Goal: Transaction & Acquisition: Book appointment/travel/reservation

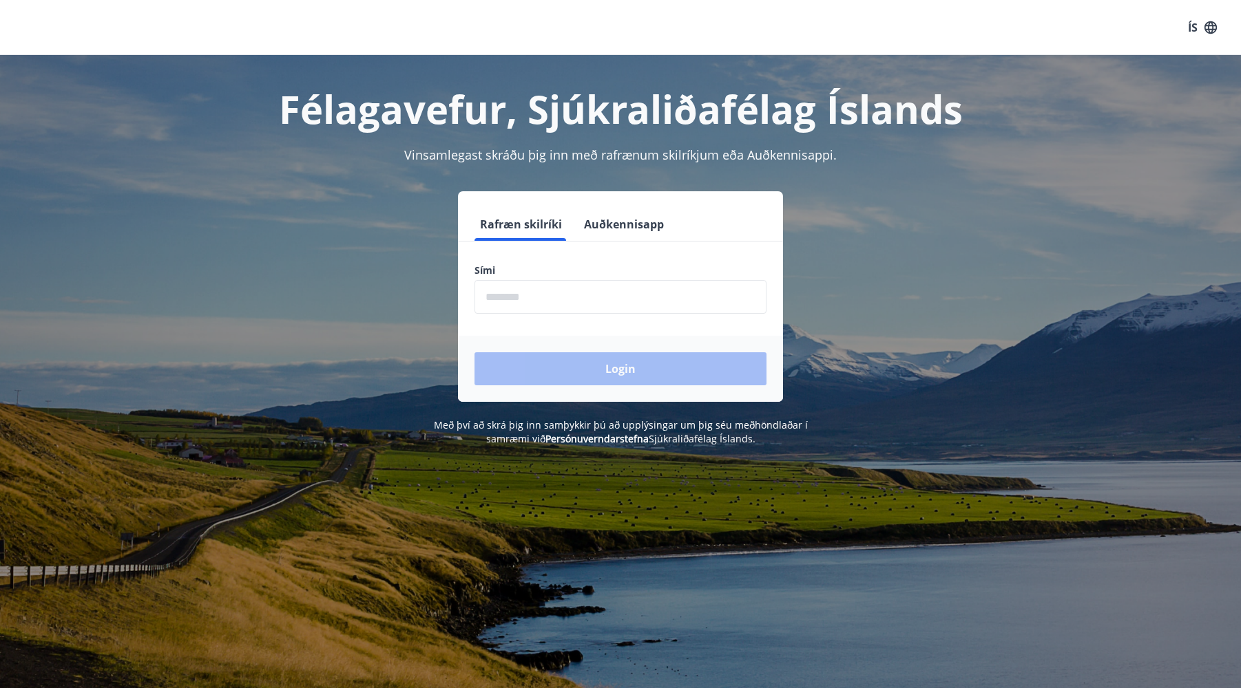
click at [509, 297] on input "phone" at bounding box center [620, 297] width 292 height 34
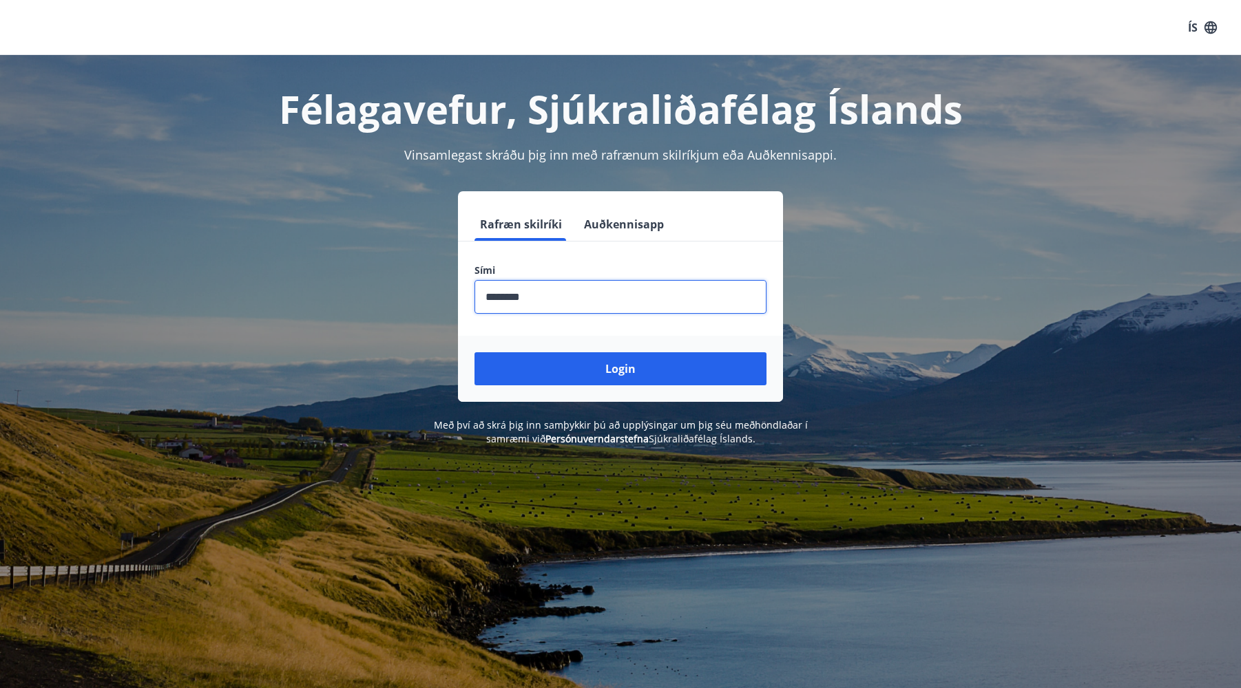
type input "********"
click at [474, 352] on button "Login" at bounding box center [620, 368] width 292 height 33
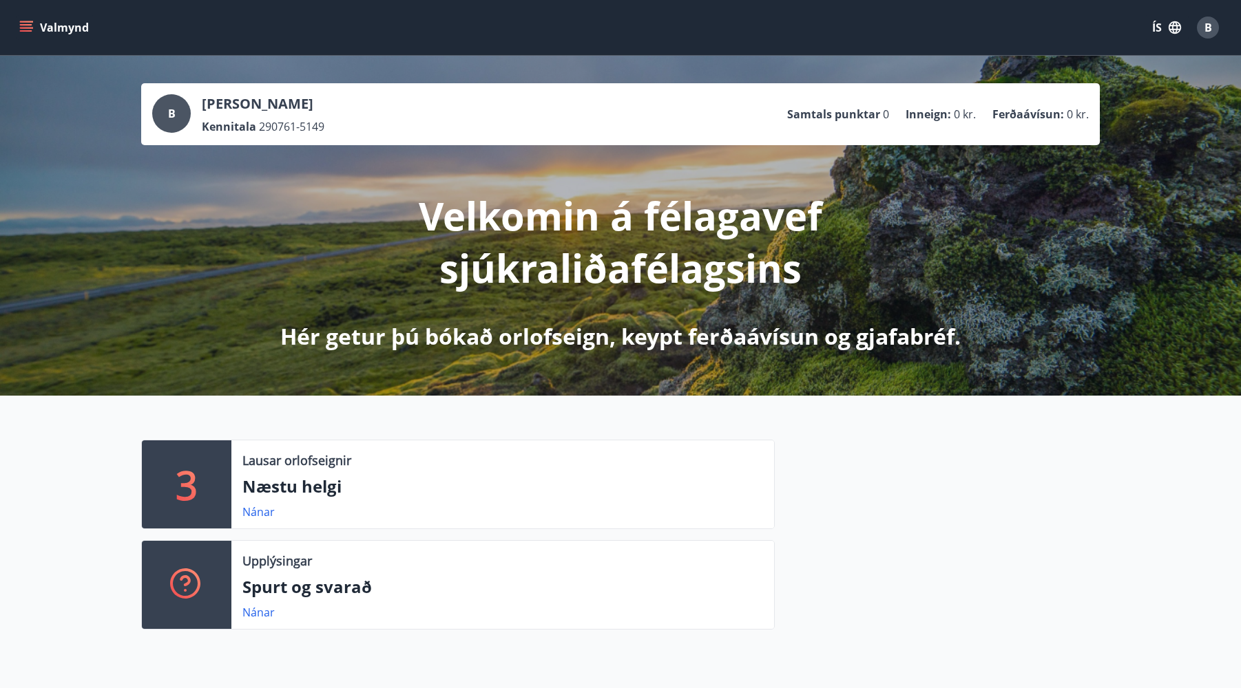
click at [30, 24] on icon "menu" at bounding box center [26, 24] width 12 height 1
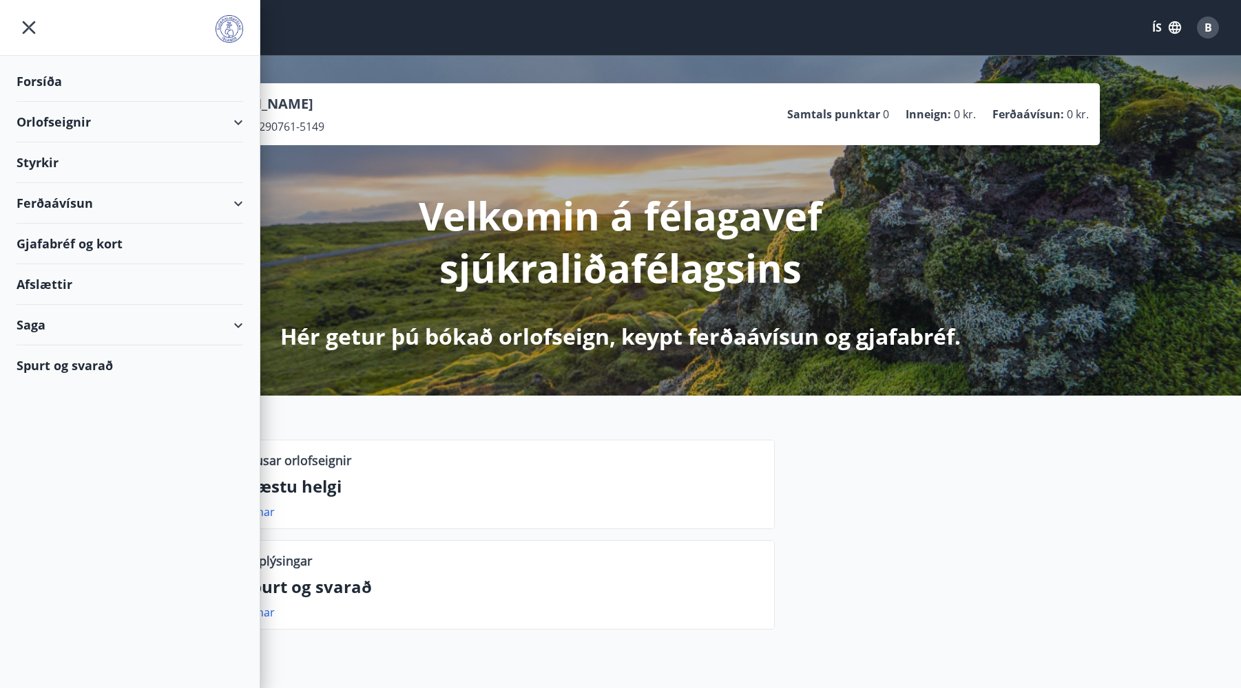
click at [72, 121] on div "Orlofseignir" at bounding box center [130, 122] width 226 height 41
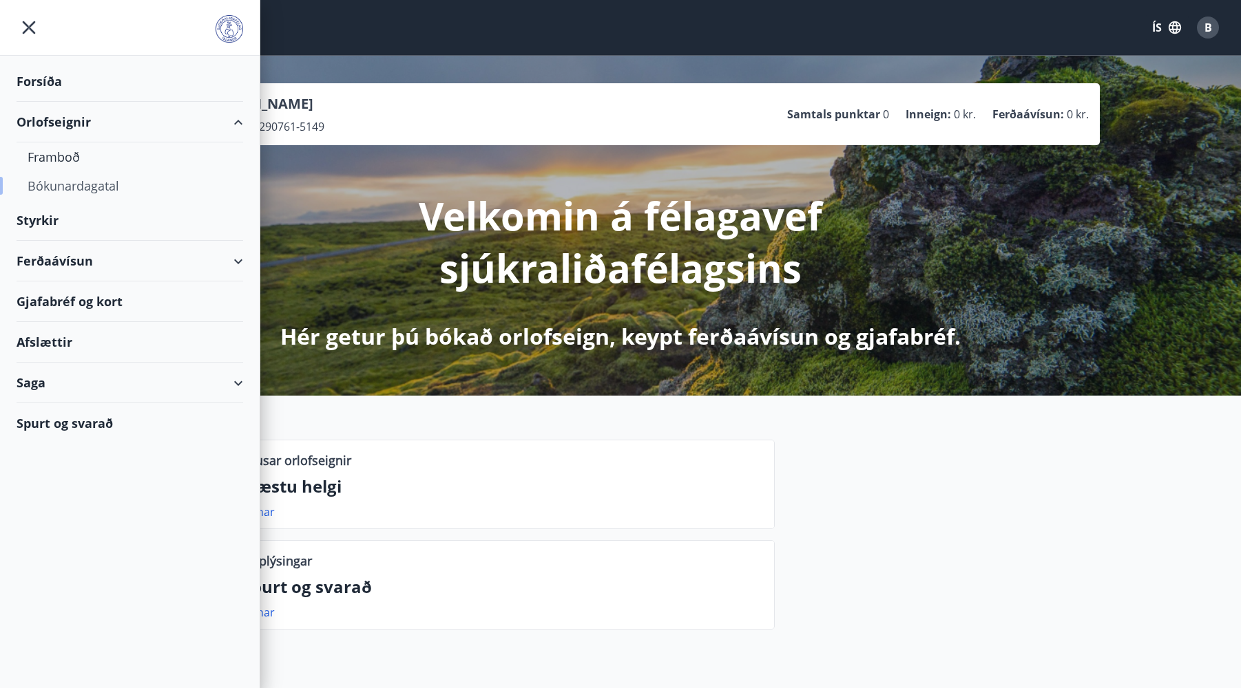
click at [91, 198] on div "Bókunardagatal" at bounding box center [130, 185] width 204 height 29
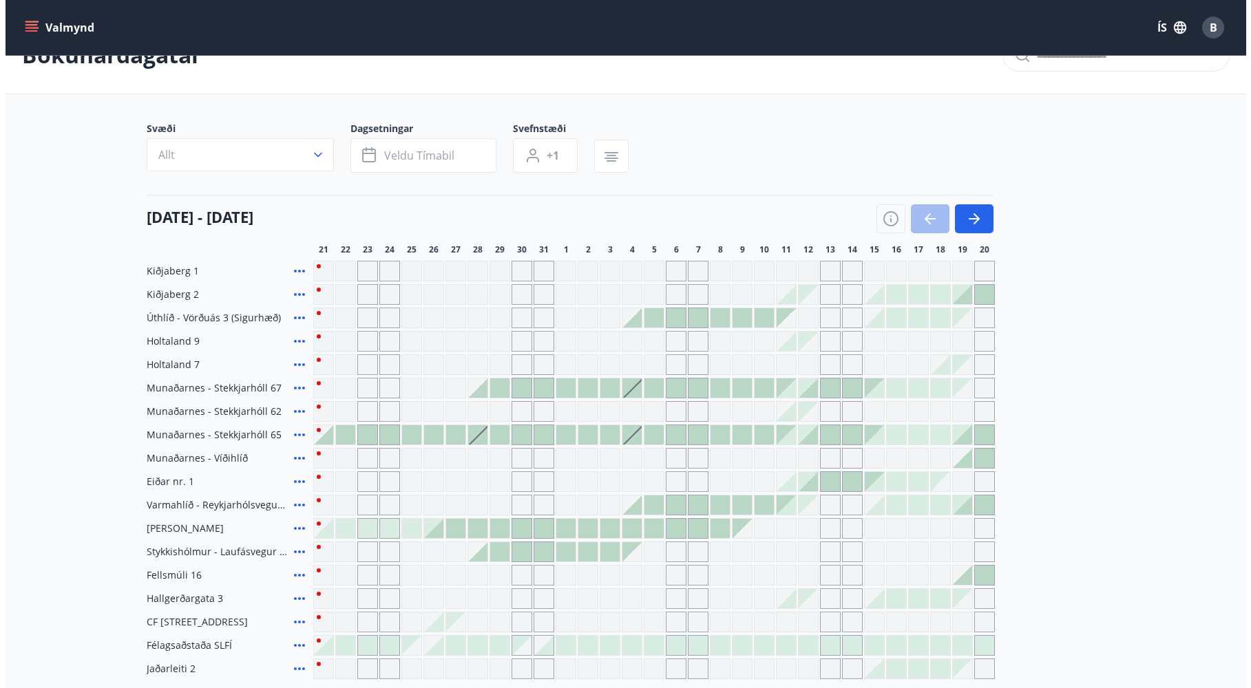
scroll to position [69, 0]
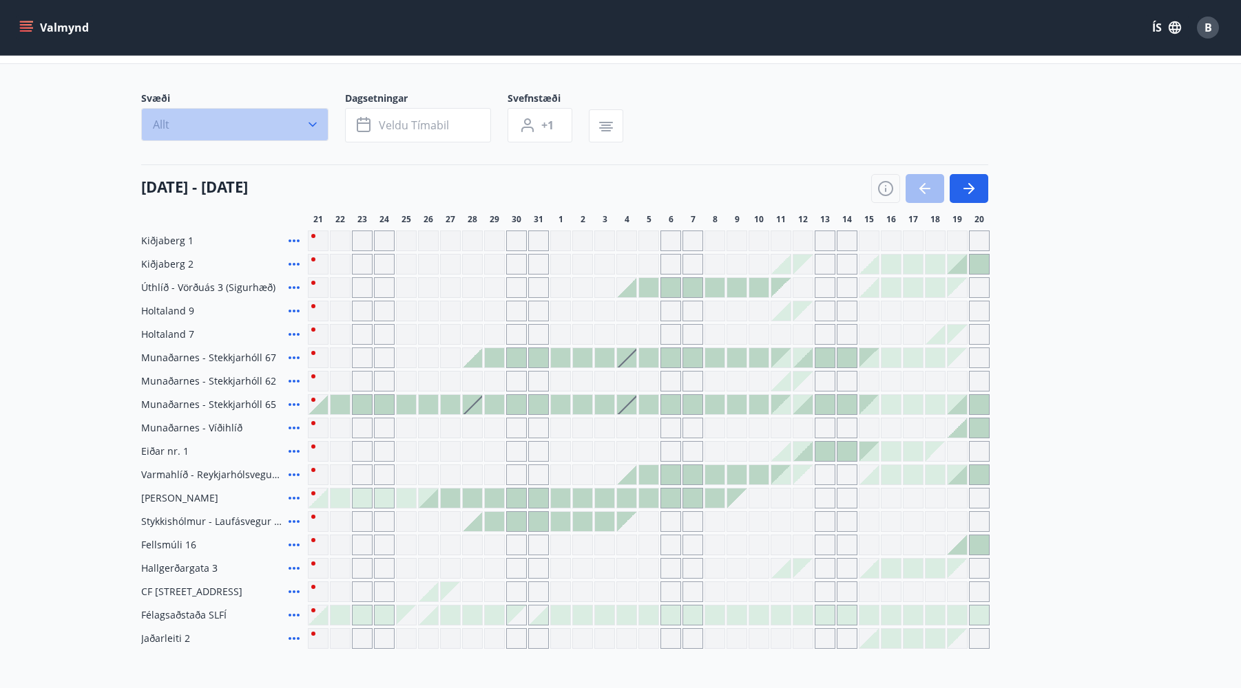
click at [315, 123] on icon "button" at bounding box center [313, 125] width 14 height 14
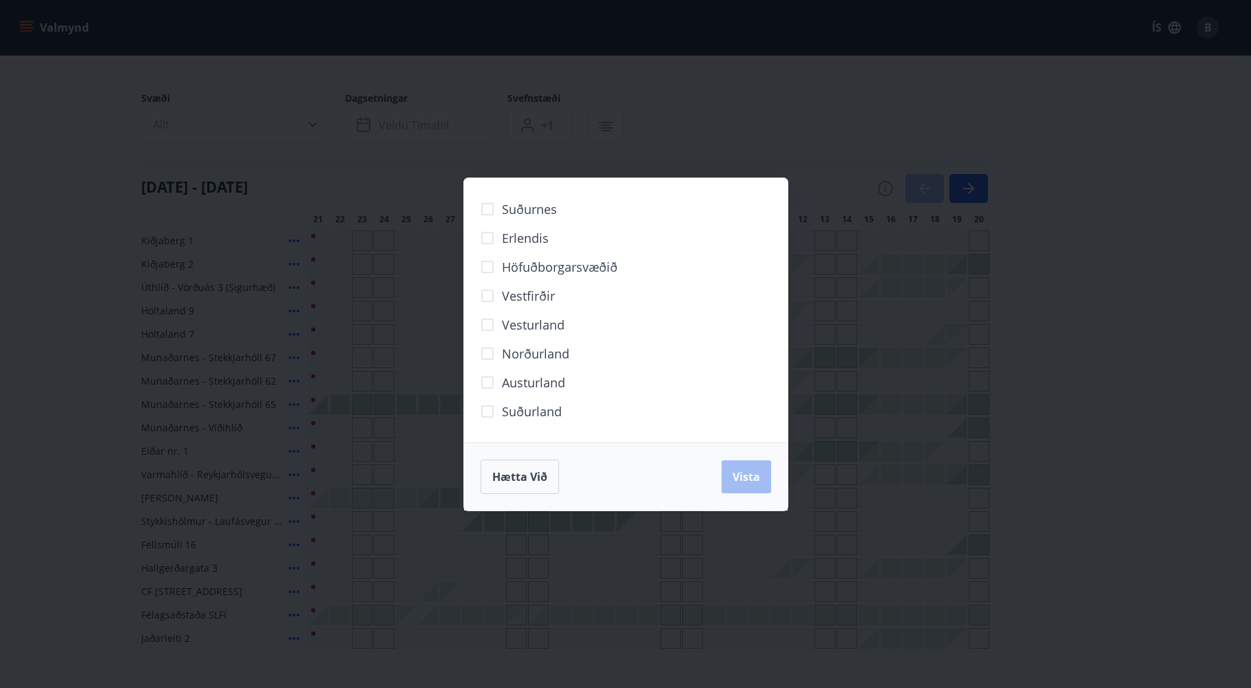
click at [542, 329] on span "Vesturland" at bounding box center [533, 325] width 63 height 18
click at [549, 403] on span "Suðurland" at bounding box center [532, 412] width 60 height 18
click at [757, 488] on button "Vista" at bounding box center [746, 477] width 50 height 33
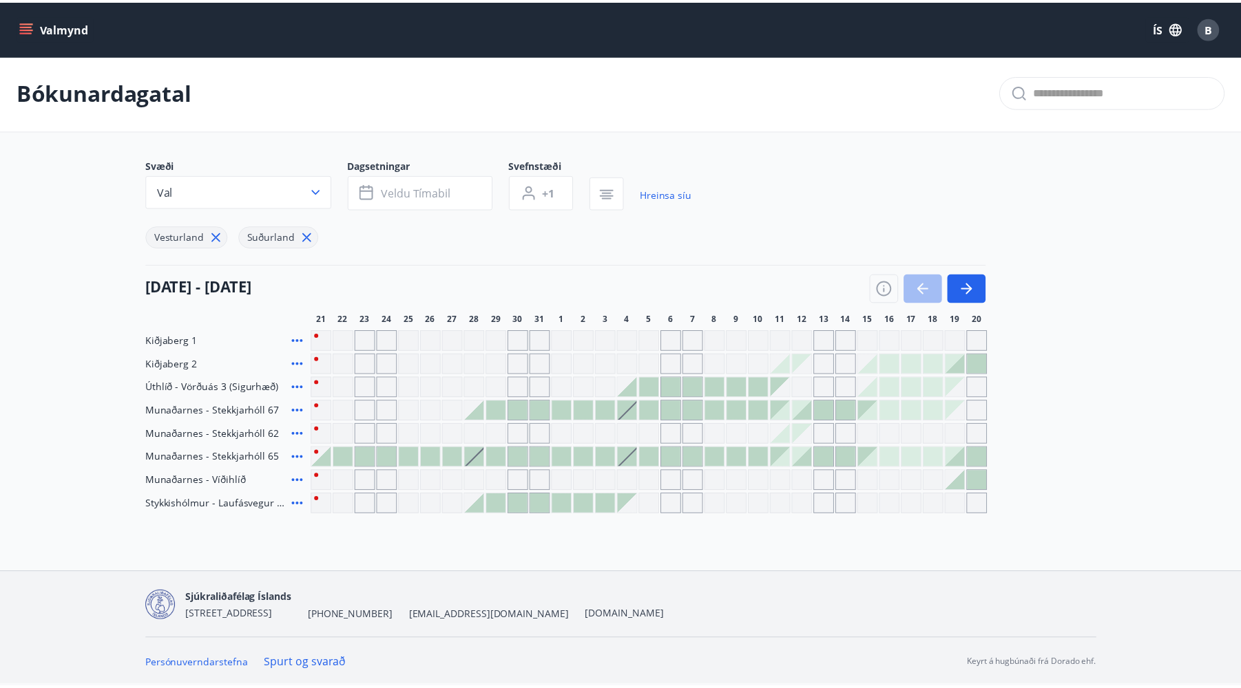
scroll to position [2, 0]
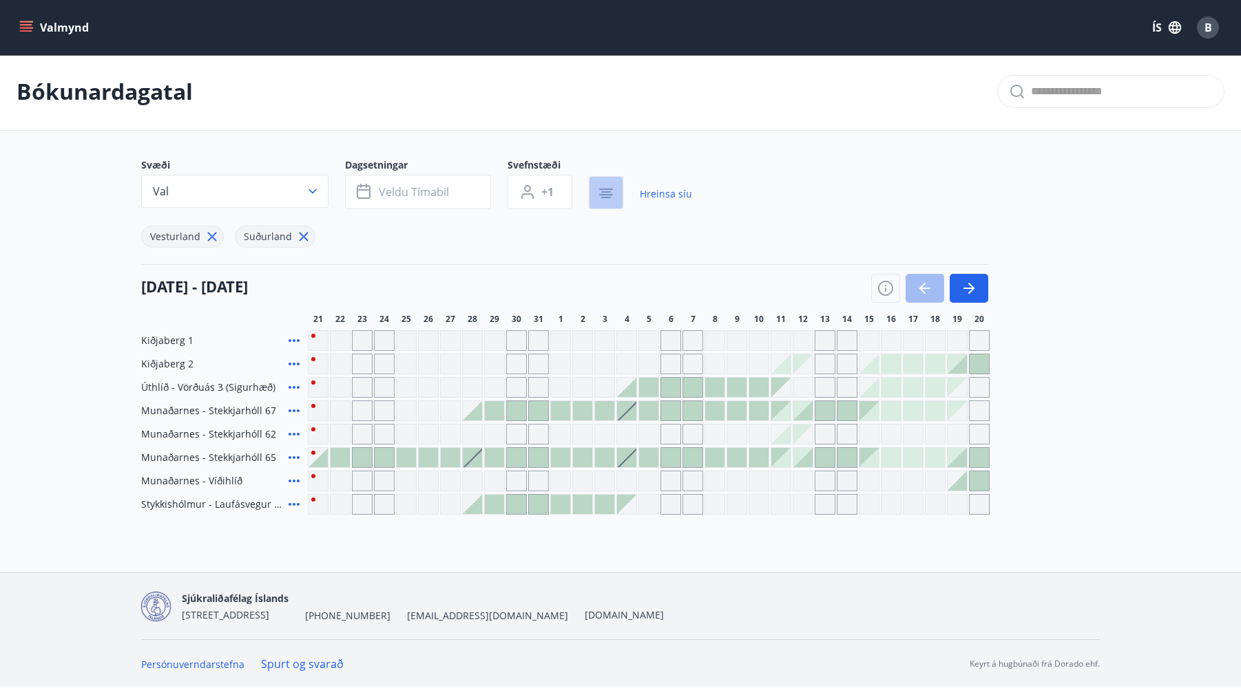
click at [611, 197] on icon "button" at bounding box center [606, 193] width 17 height 17
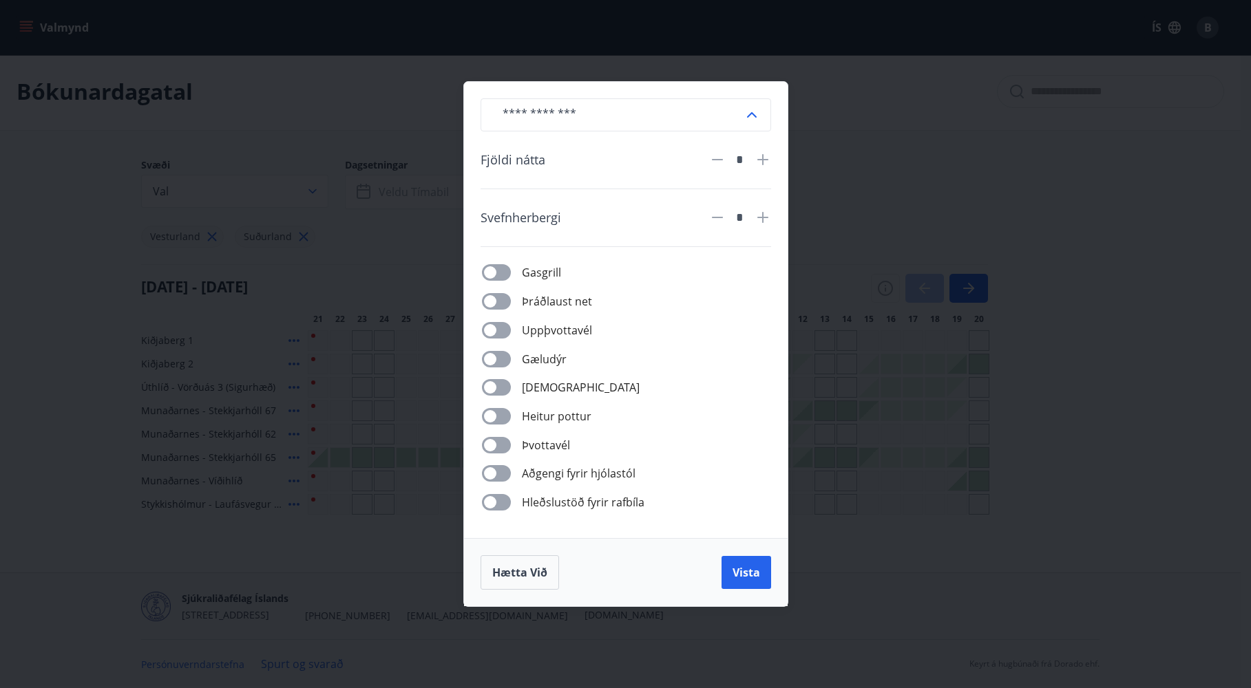
click at [740, 118] on input "text" at bounding box center [618, 115] width 252 height 34
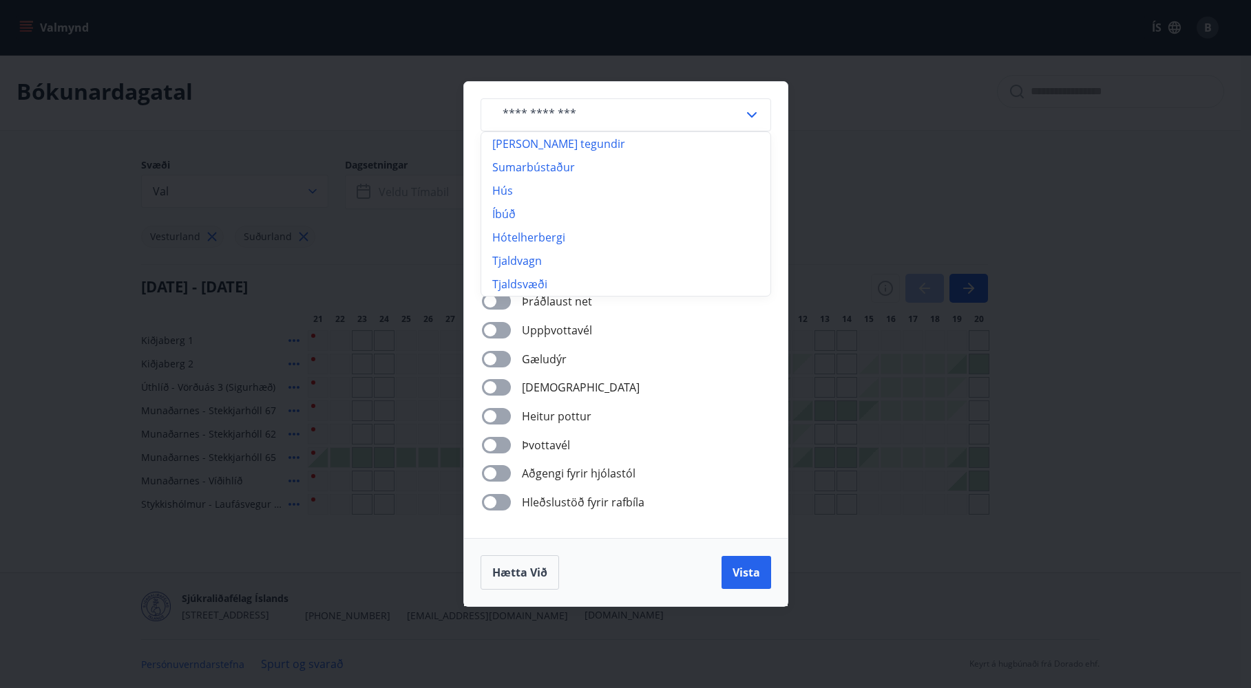
click at [963, 127] on div "​ [PERSON_NAME] tegundir Sumarbústaður Hús Íbúð Hótelherbergi Tjaldvagn Tjaldsv…" at bounding box center [625, 344] width 1251 height 688
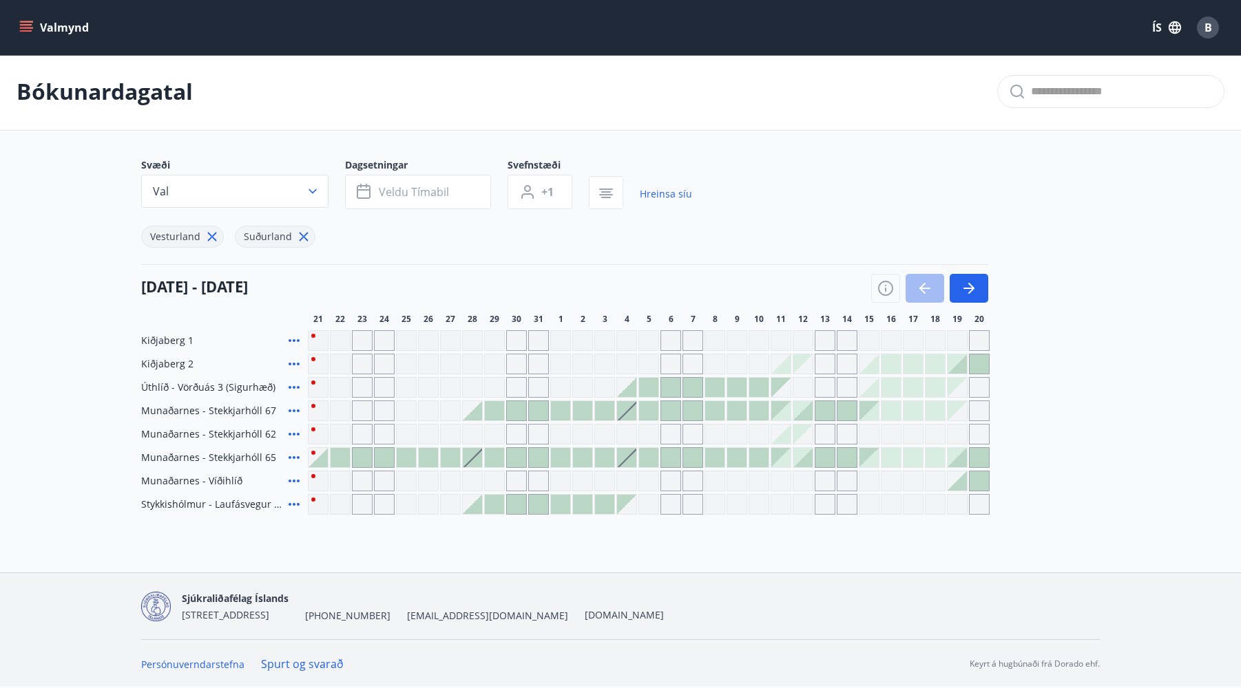
click at [15, 22] on div "Valmynd ÍS B" at bounding box center [620, 27] width 1241 height 55
click at [28, 22] on icon "menu" at bounding box center [27, 21] width 15 height 1
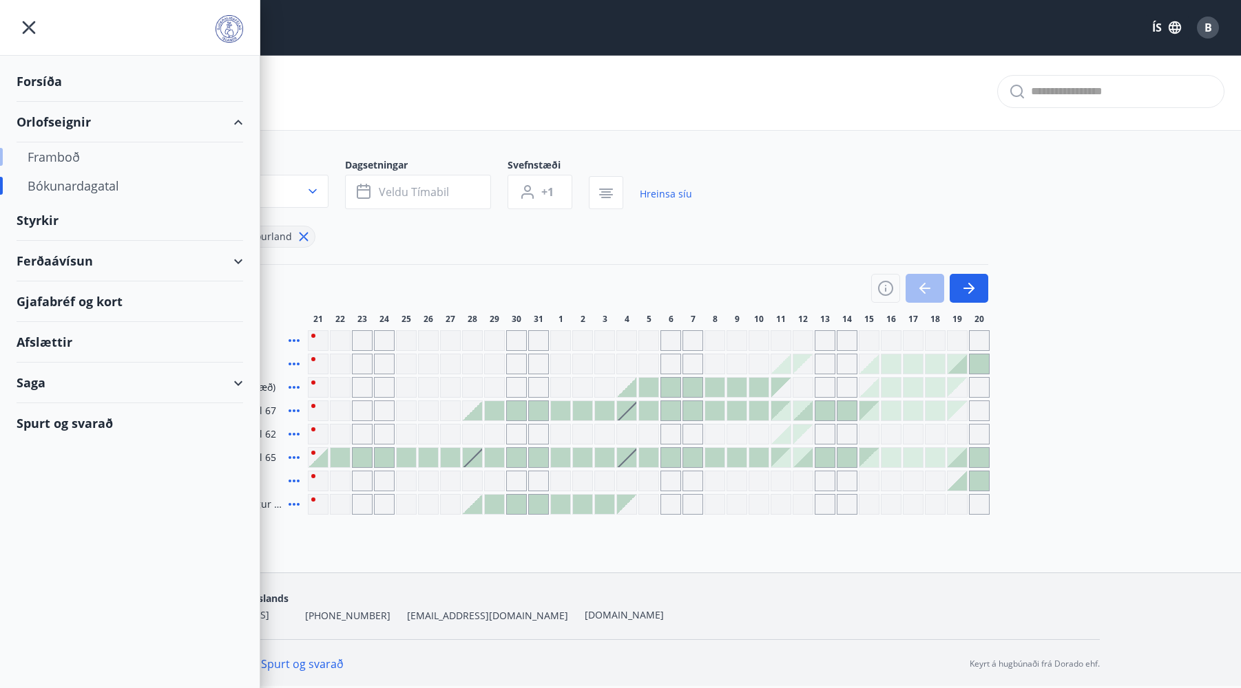
click at [58, 151] on div "Framboð" at bounding box center [130, 157] width 204 height 29
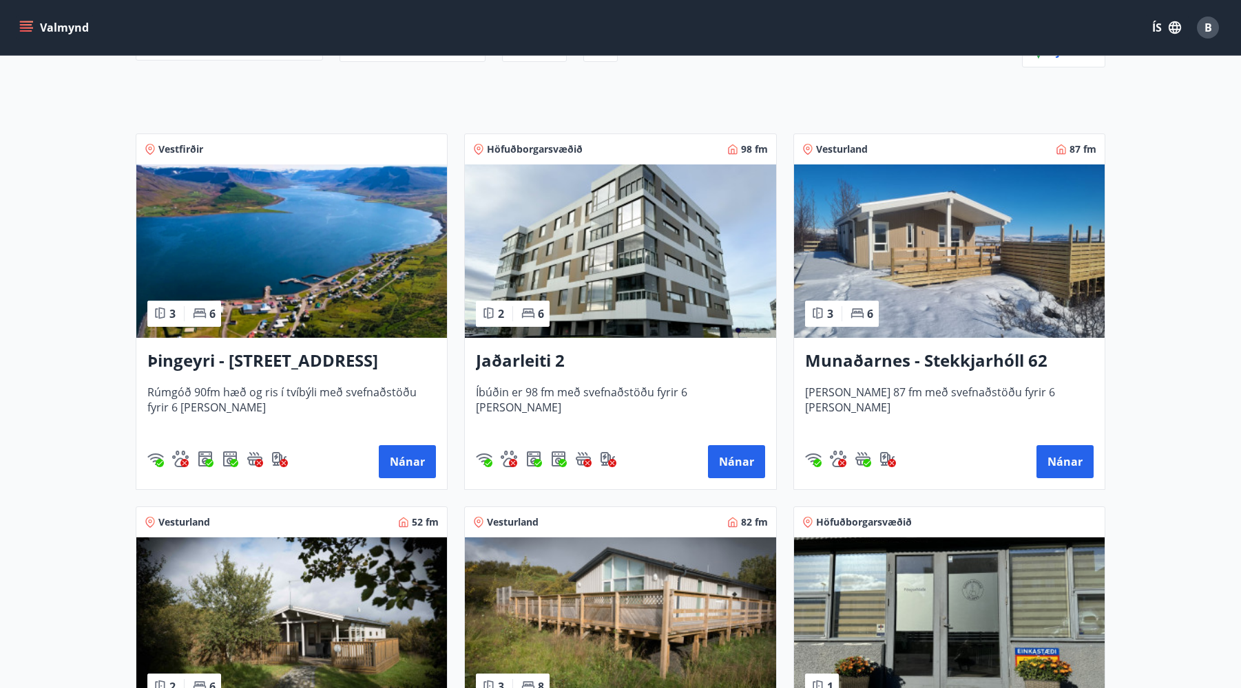
scroll to position [207, 0]
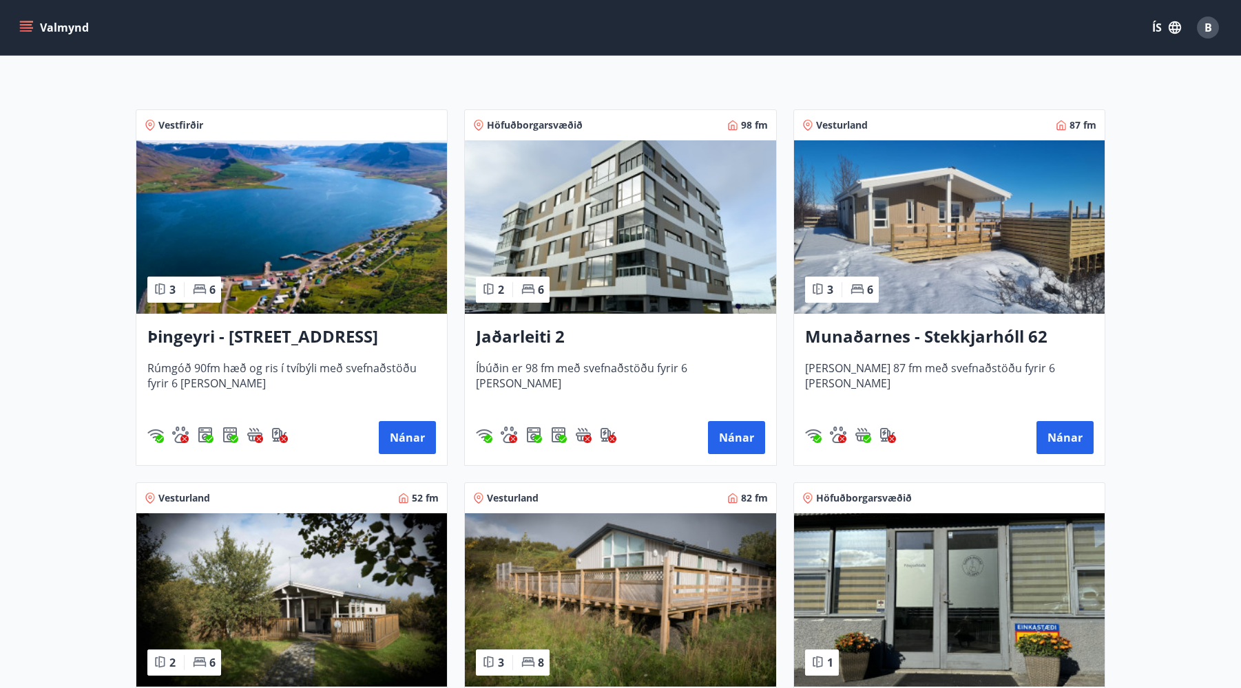
click at [945, 260] on img at bounding box center [949, 226] width 310 height 173
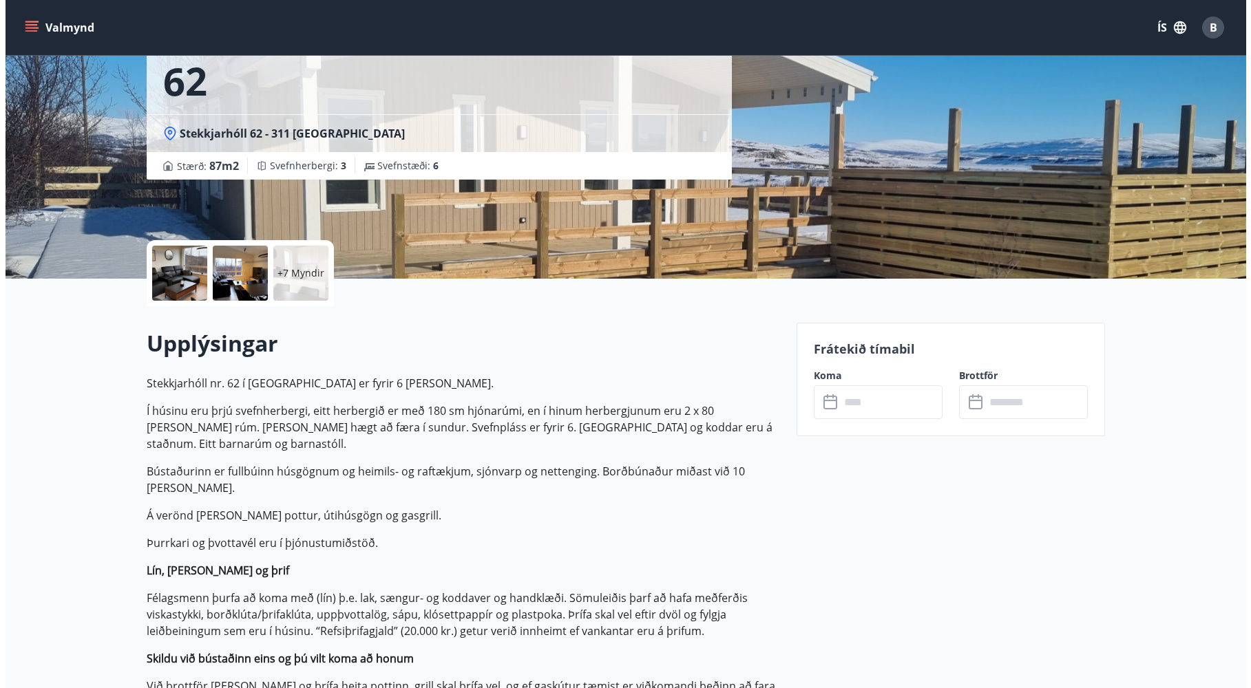
scroll to position [207, 0]
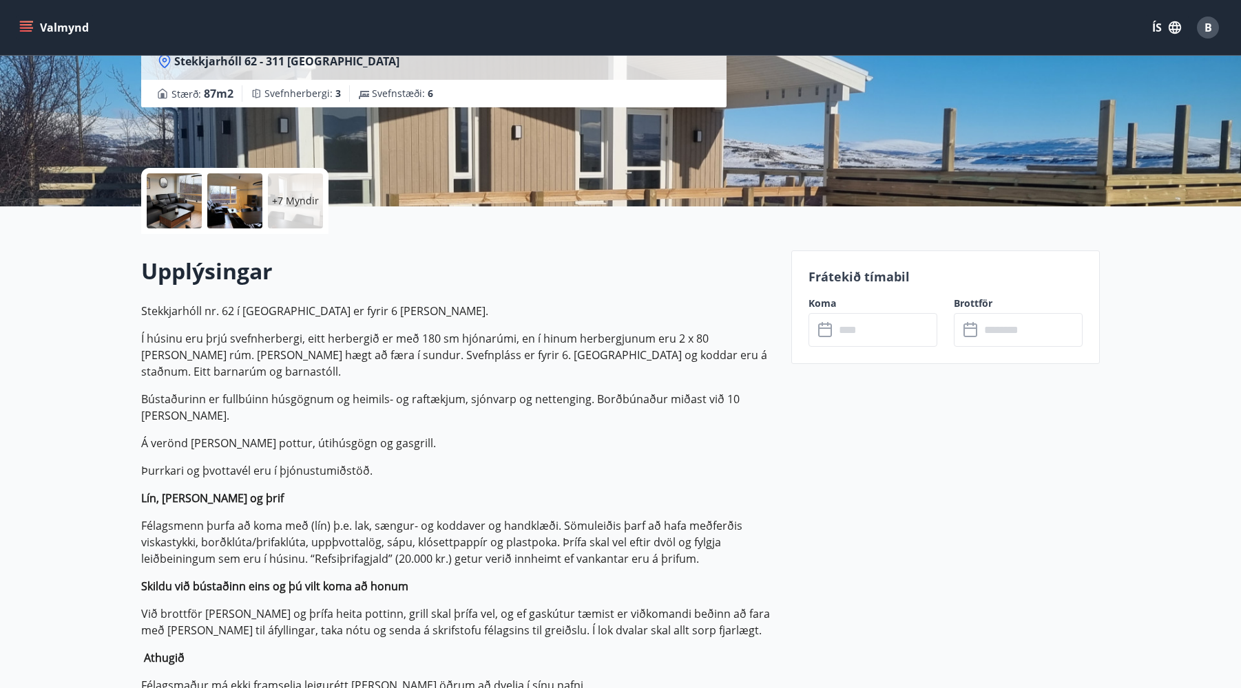
click at [285, 207] on p "+7 Myndir" at bounding box center [295, 201] width 47 height 14
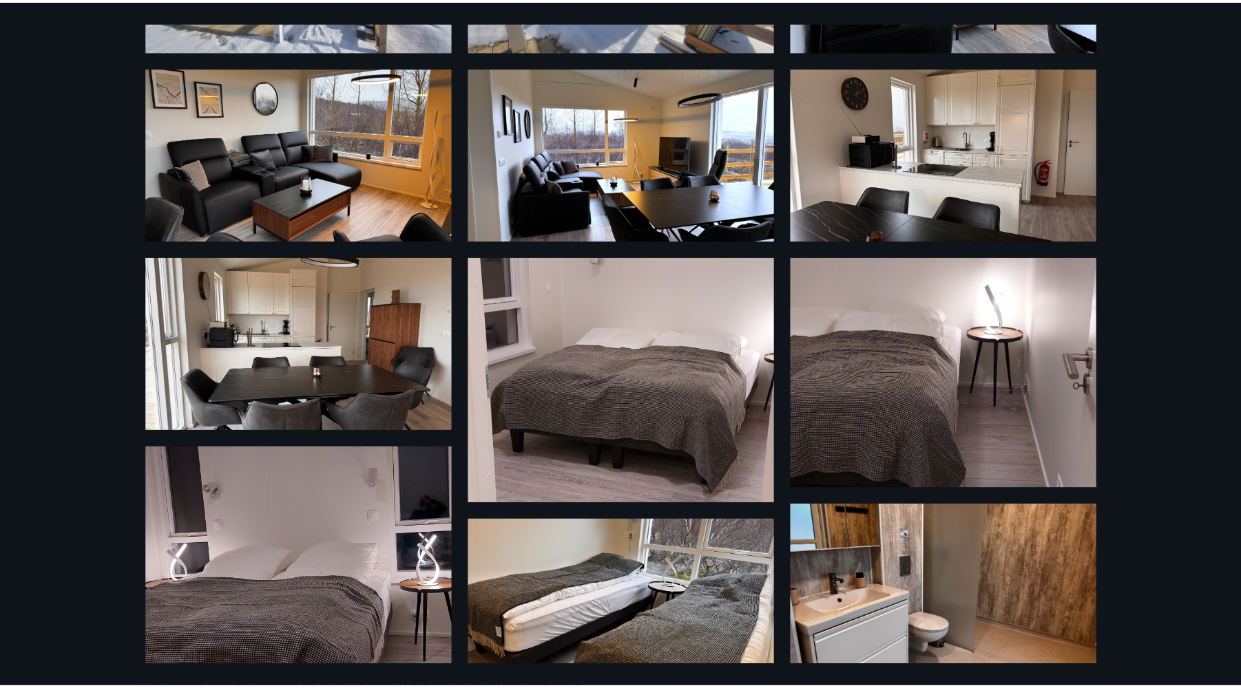
scroll to position [0, 0]
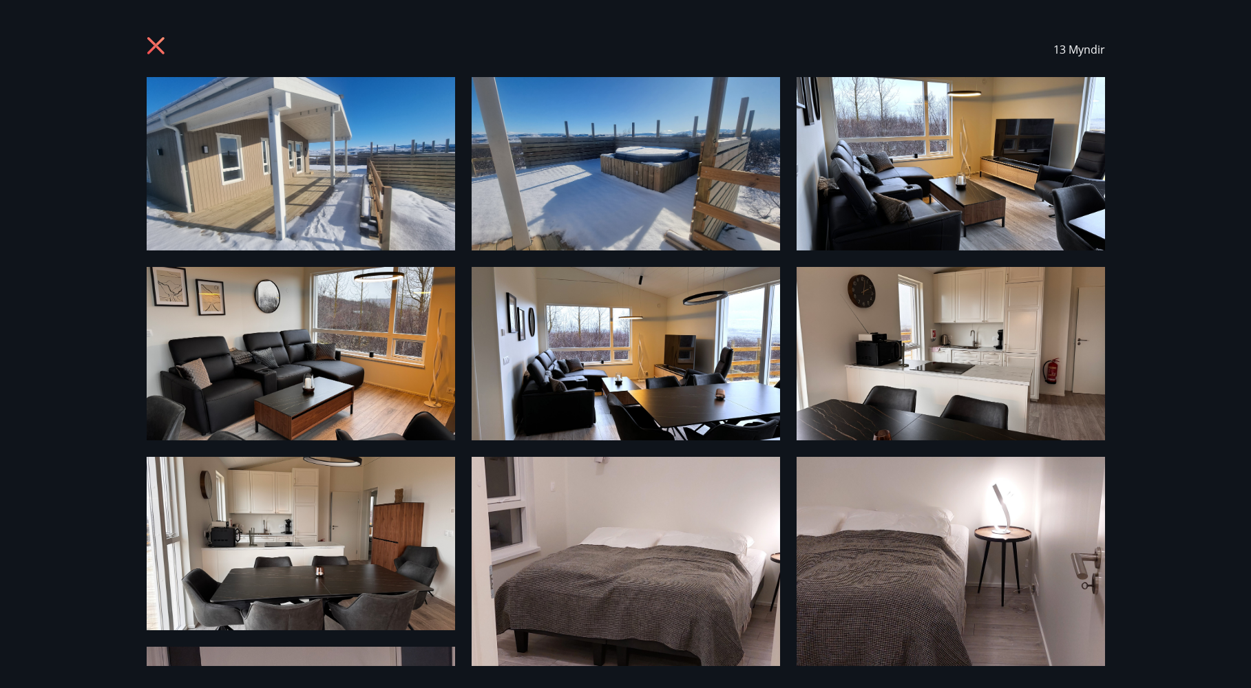
click at [74, 218] on div "13 Myndir" at bounding box center [625, 344] width 1251 height 688
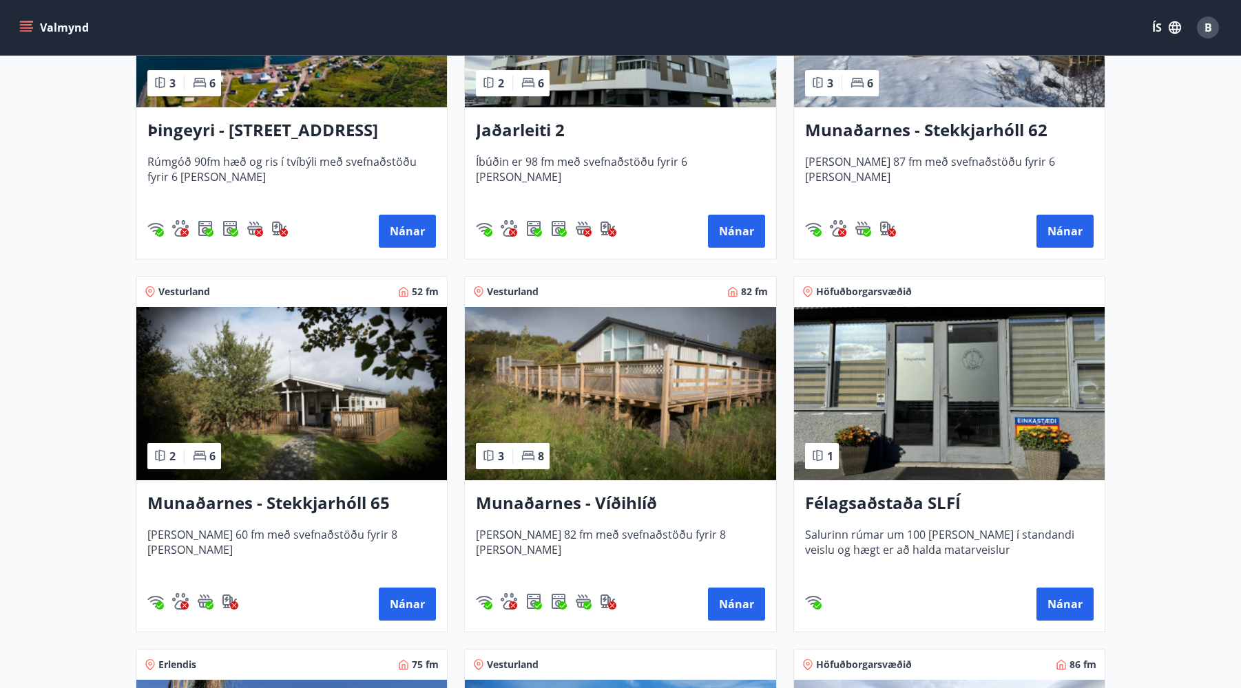
click at [722, 364] on img at bounding box center [620, 393] width 310 height 173
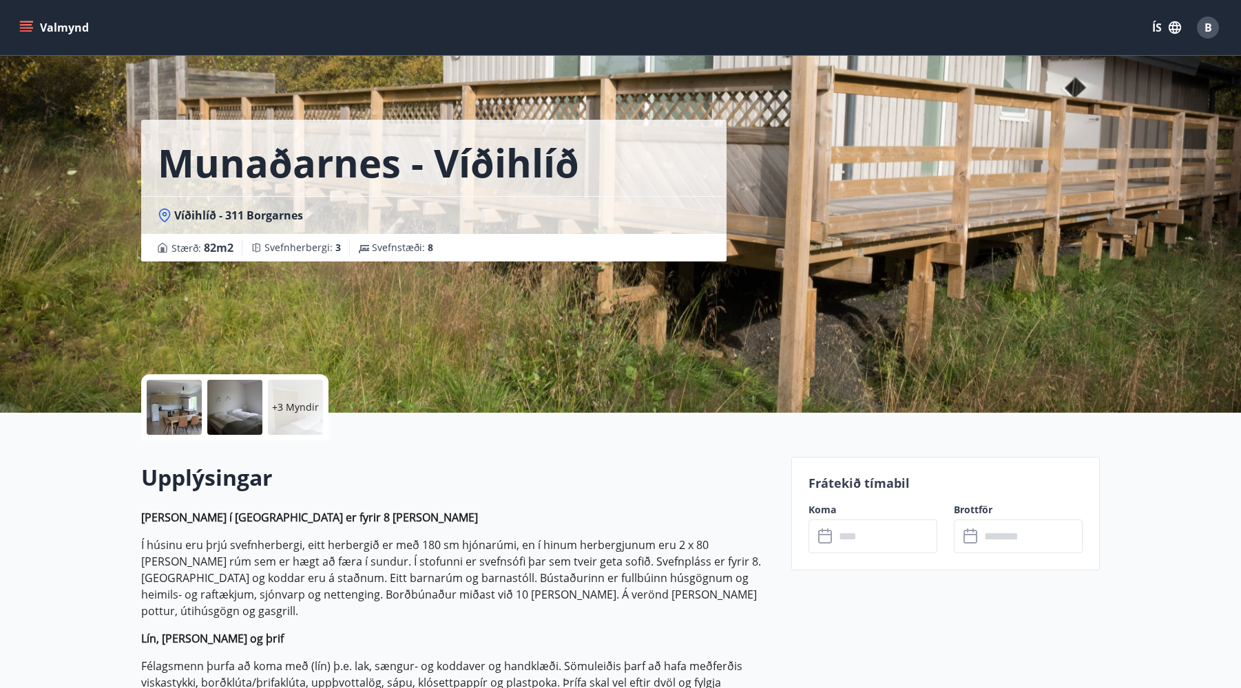
click at [307, 405] on p "+3 Myndir" at bounding box center [295, 408] width 47 height 14
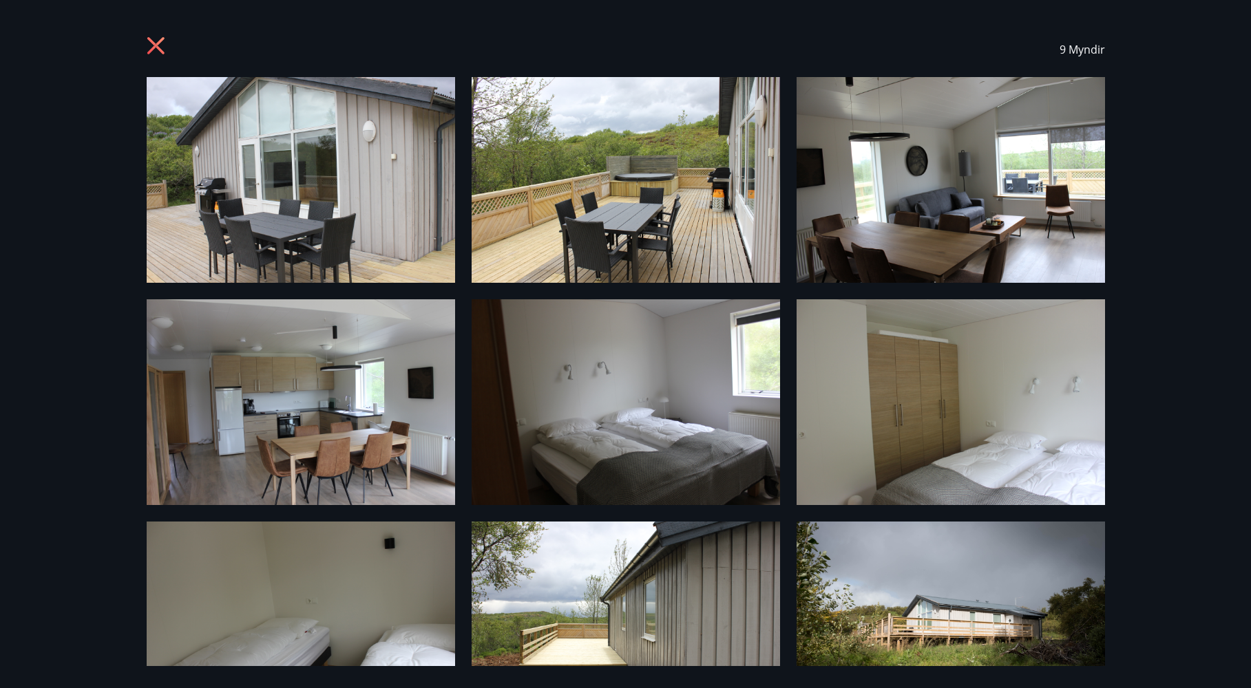
click at [150, 42] on icon at bounding box center [155, 45] width 17 height 17
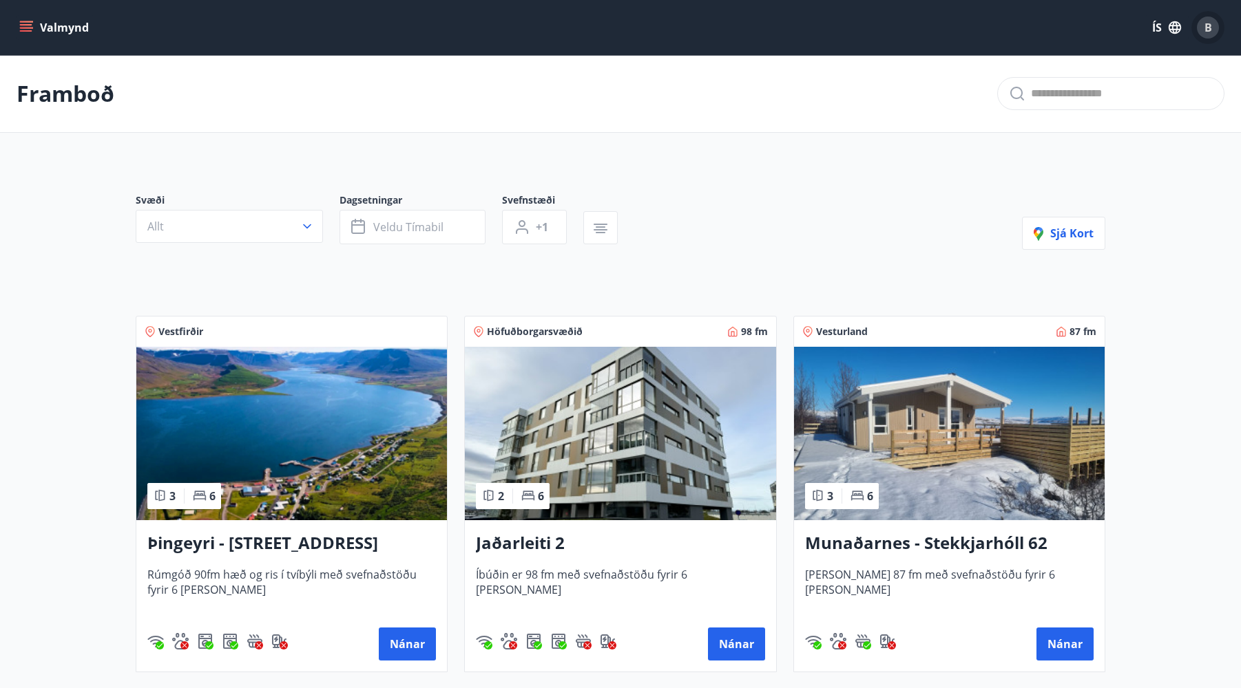
click at [1203, 19] on div "B" at bounding box center [1207, 28] width 22 height 22
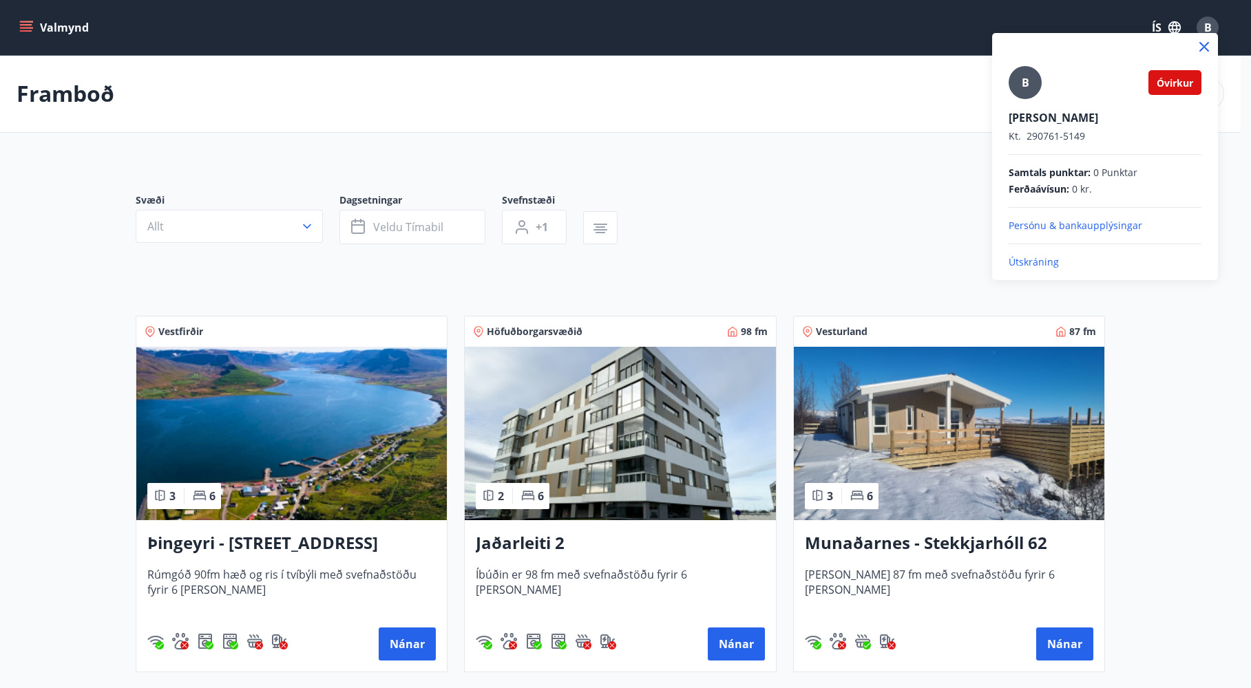
click at [1022, 262] on p "Útskráning" at bounding box center [1105, 262] width 193 height 14
